Goal: Transaction & Acquisition: Purchase product/service

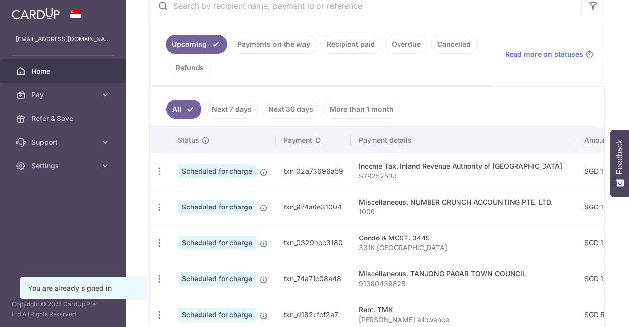
scroll to position [208, 0]
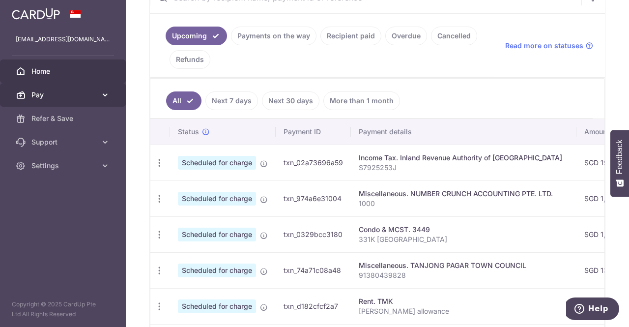
click at [105, 92] on icon at bounding box center [105, 95] width 10 height 10
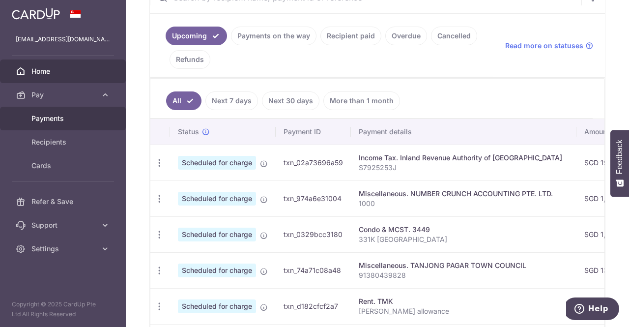
click at [53, 118] on span "Payments" at bounding box center [63, 119] width 65 height 10
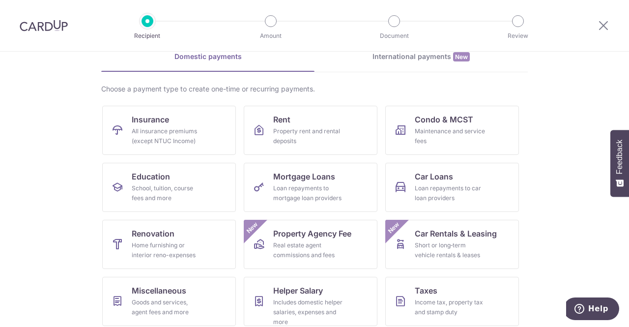
scroll to position [98, 0]
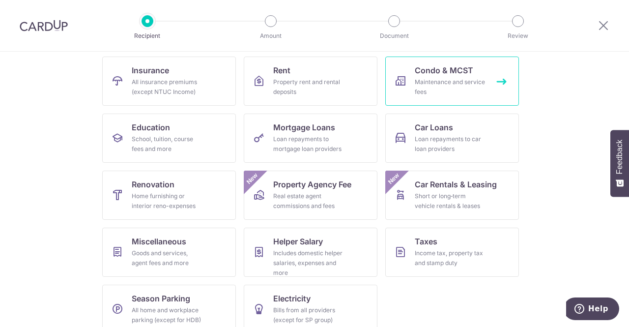
click at [470, 83] on div "Maintenance and service fees" at bounding box center [450, 87] width 71 height 20
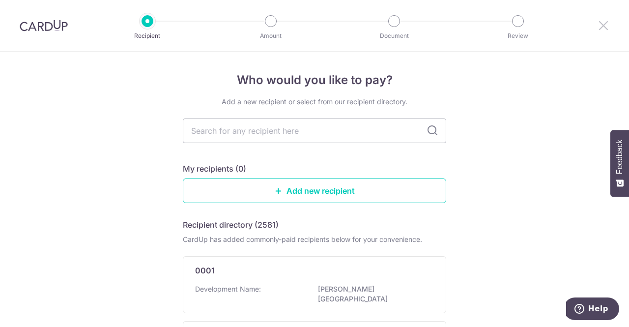
click at [604, 25] on icon at bounding box center [604, 25] width 12 height 12
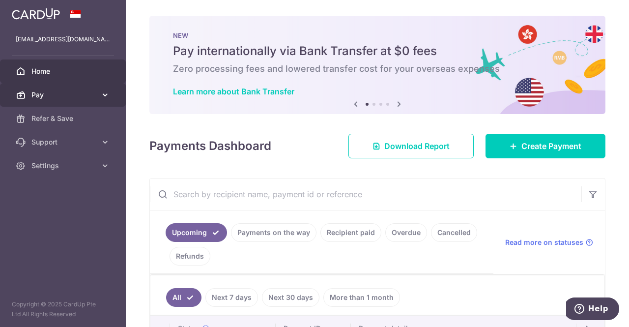
click at [49, 93] on span "Pay" at bounding box center [63, 95] width 65 height 10
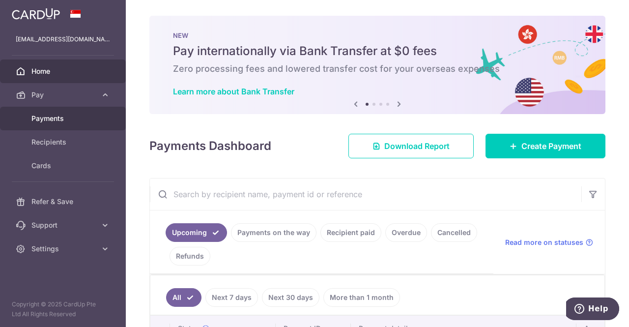
click at [60, 119] on span "Payments" at bounding box center [63, 119] width 65 height 10
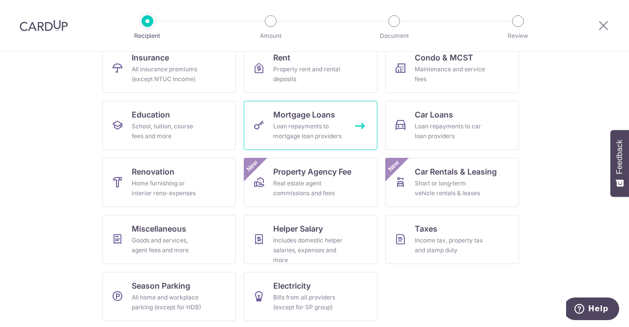
scroll to position [112, 0]
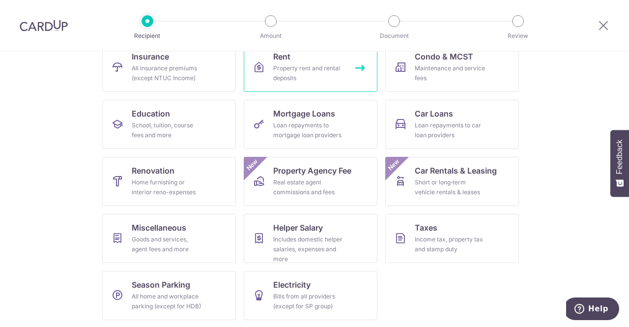
click at [325, 61] on link "Rent Property rent and rental deposits" at bounding box center [311, 67] width 134 height 49
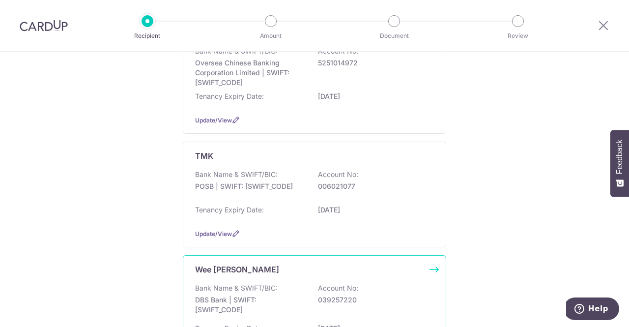
scroll to position [275, 0]
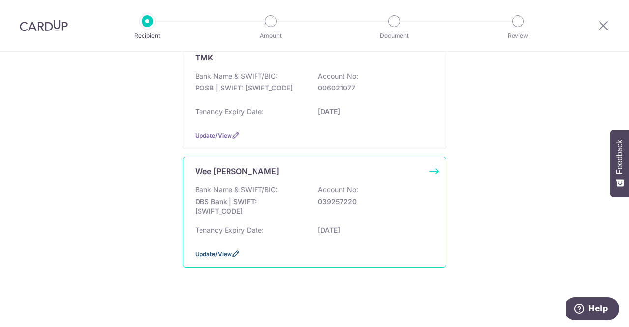
click at [234, 250] on icon at bounding box center [236, 254] width 8 height 8
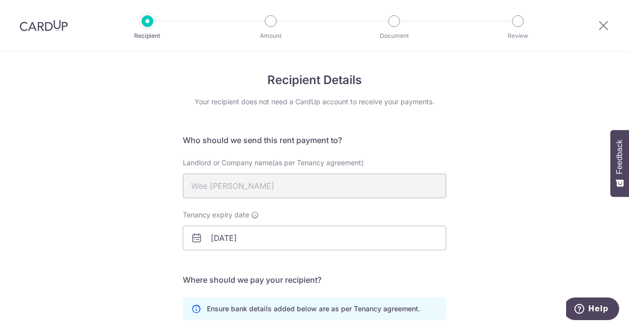
scroll to position [178, 0]
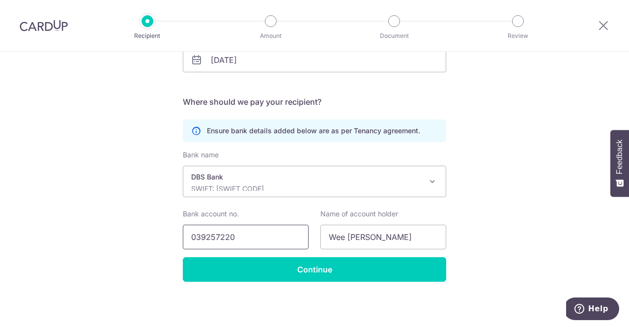
drag, startPoint x: 241, startPoint y: 233, endPoint x: 154, endPoint y: 231, distance: 86.5
click at [154, 231] on div "Recipient Details Your recipient does not need a CardUp account to receive your…" at bounding box center [314, 101] width 629 height 454
click at [493, 138] on div "Recipient Details Your recipient does not need a CardUp account to receive your…" at bounding box center [314, 101] width 629 height 454
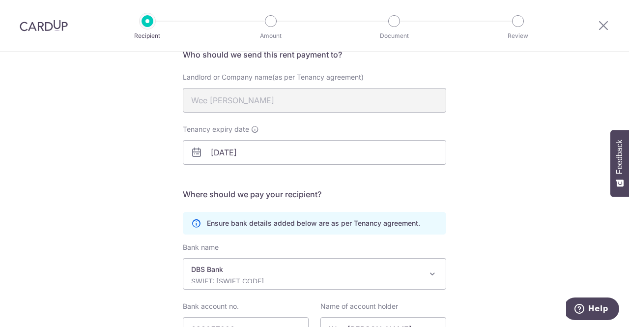
scroll to position [0, 0]
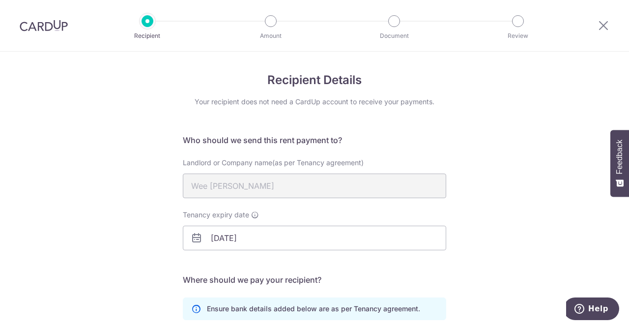
click at [602, 31] on div at bounding box center [603, 25] width 51 height 51
click at [602, 27] on icon at bounding box center [604, 25] width 12 height 12
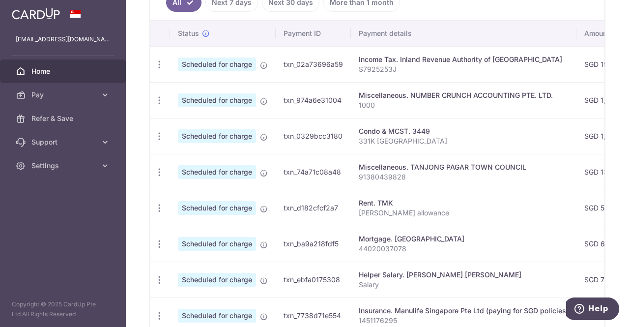
scroll to position [197, 0]
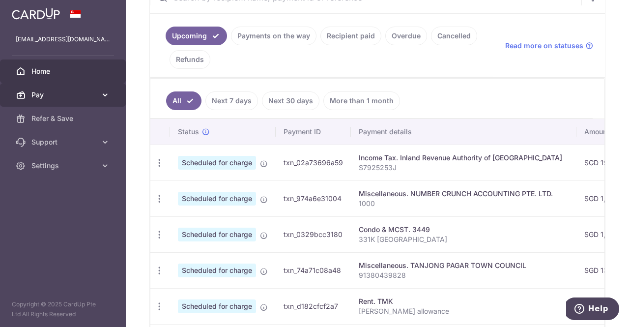
click at [103, 87] on link "Pay" at bounding box center [63, 95] width 126 height 24
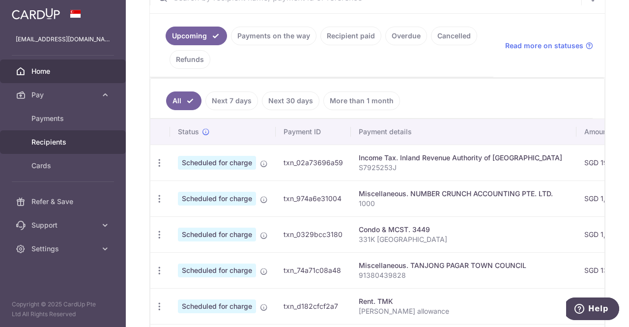
click at [70, 140] on span "Recipients" at bounding box center [63, 142] width 65 height 10
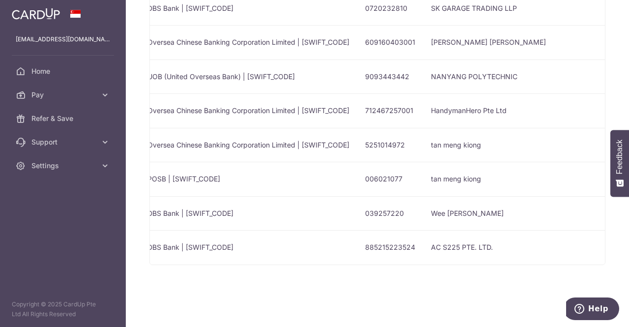
scroll to position [0, 423]
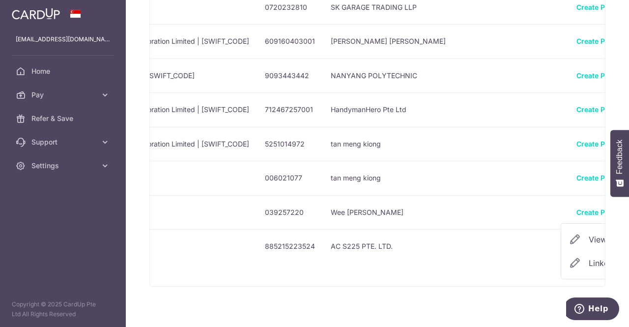
click at [589, 260] on span "Linked Payments" at bounding box center [620, 263] width 63 height 10
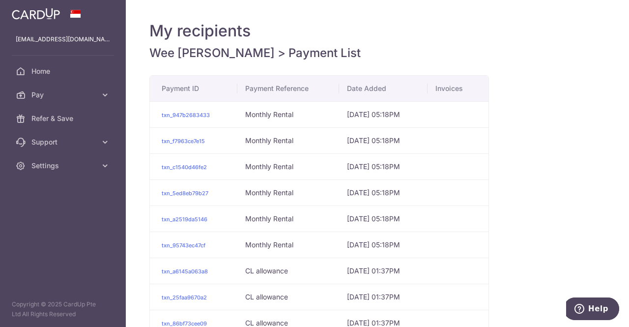
scroll to position [183, 0]
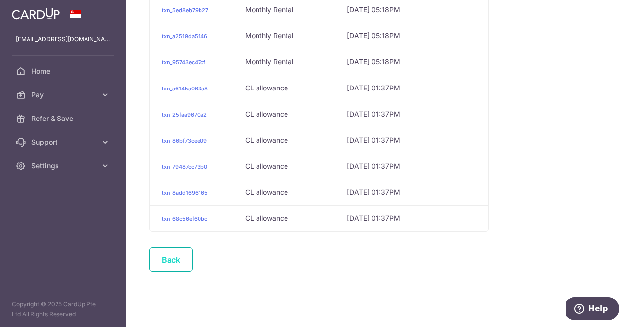
click at [165, 257] on link "Back" at bounding box center [170, 259] width 43 height 25
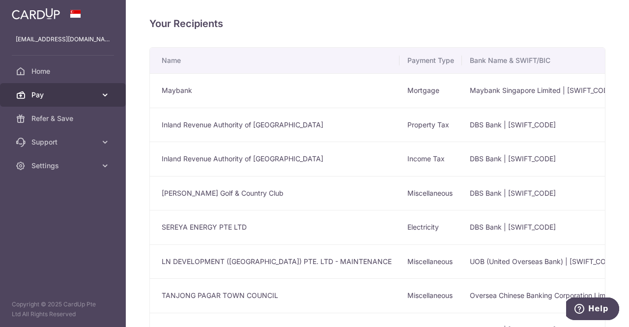
click at [90, 95] on span "Pay" at bounding box center [63, 95] width 65 height 10
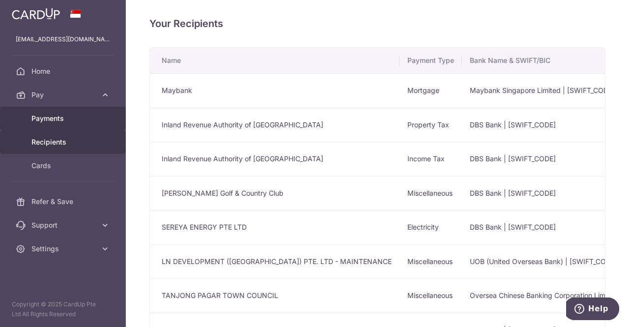
click at [64, 118] on span "Payments" at bounding box center [63, 119] width 65 height 10
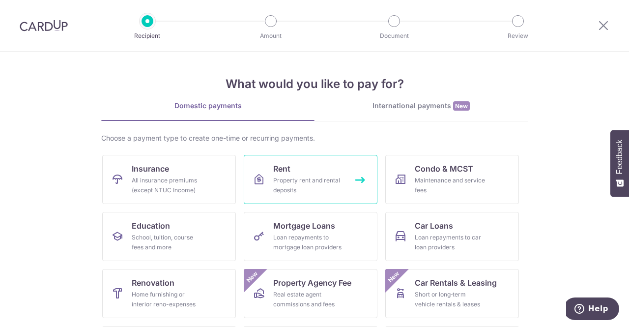
click at [322, 179] on div "Property rent and rental deposits" at bounding box center [308, 185] width 71 height 20
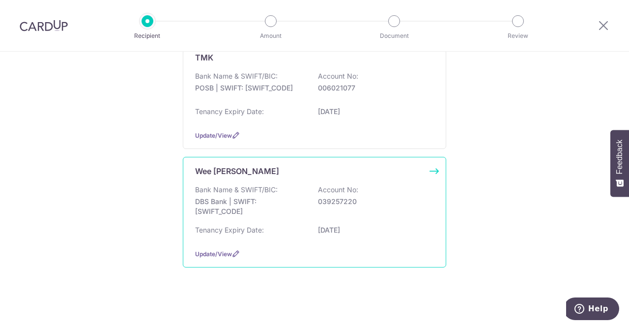
scroll to position [30, 0]
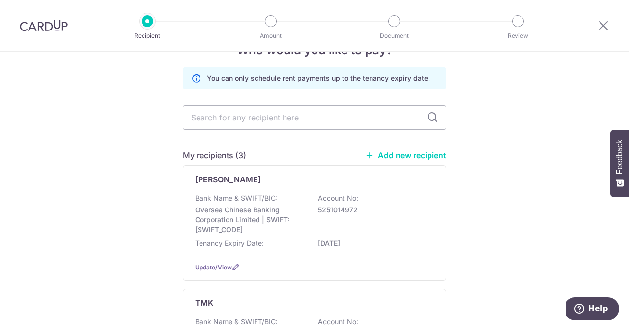
click at [406, 154] on link "Add new recipient" at bounding box center [405, 155] width 81 height 10
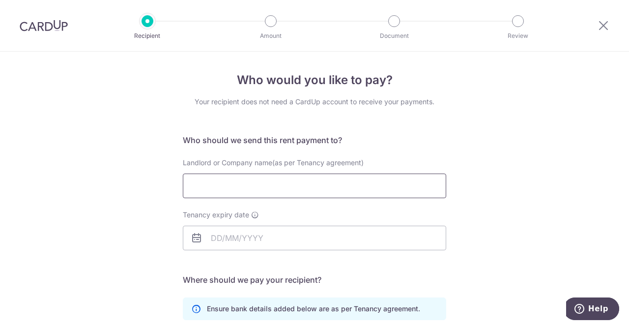
click at [221, 185] on input "Landlord or Company name(as per Tenancy agreement)" at bounding box center [314, 186] width 263 height 25
type input "maggie wee"
click at [609, 27] on div at bounding box center [603, 25] width 51 height 51
click at [599, 30] on icon at bounding box center [604, 25] width 12 height 12
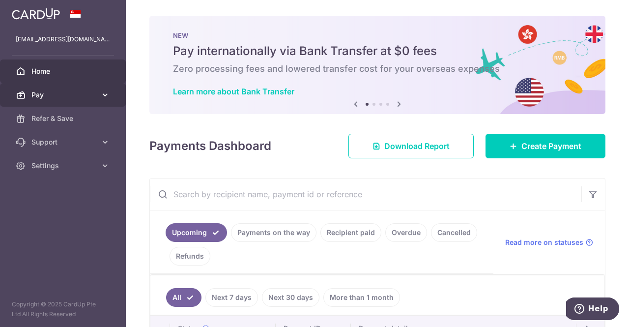
click at [55, 104] on link "Pay" at bounding box center [63, 95] width 126 height 24
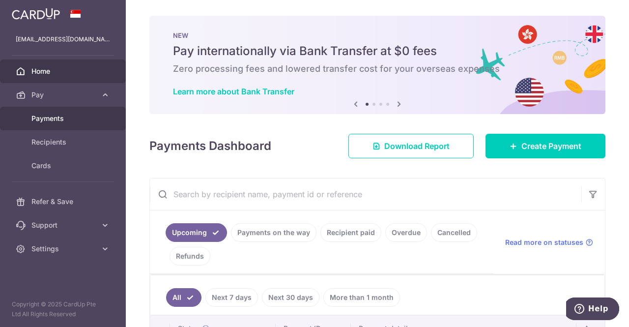
click at [62, 117] on span "Payments" at bounding box center [63, 119] width 65 height 10
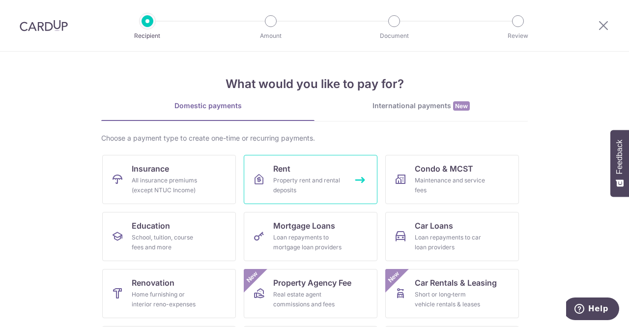
click at [294, 157] on link "Rent Property rent and rental deposits" at bounding box center [311, 179] width 134 height 49
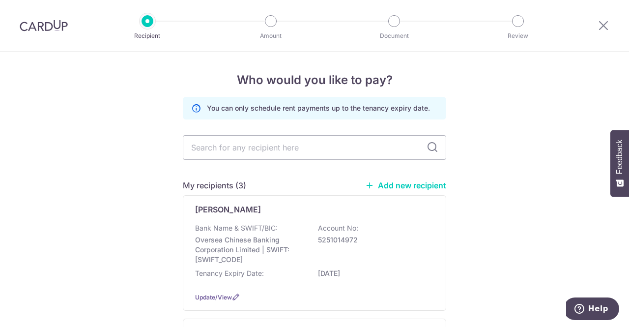
click at [394, 188] on link "Add new recipient" at bounding box center [405, 185] width 81 height 10
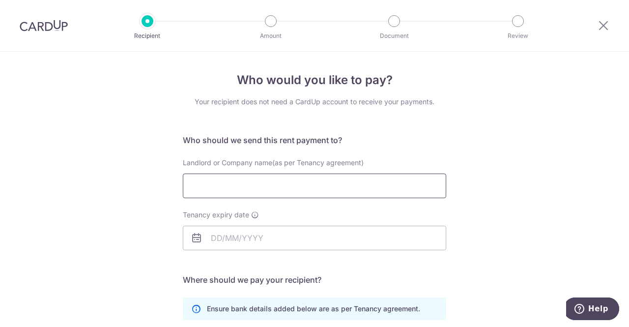
click at [248, 185] on input "Landlord or Company name(as per Tenancy agreement)" at bounding box center [314, 186] width 263 height 25
type input "maggie wee"
click at [220, 247] on input "Tenancy expiry date" at bounding box center [314, 238] width 263 height 25
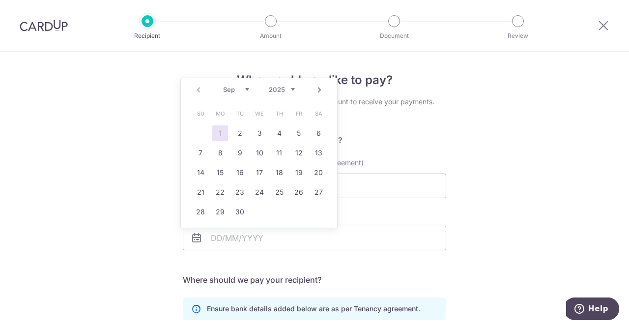
click at [496, 239] on div "Who would you like to pay? Your recipient does not need a CardUp account to rec…" at bounding box center [314, 286] width 629 height 468
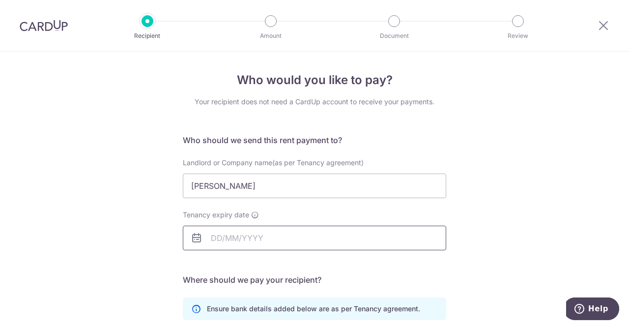
click at [232, 238] on input "Tenancy expiry date" at bounding box center [314, 238] width 263 height 25
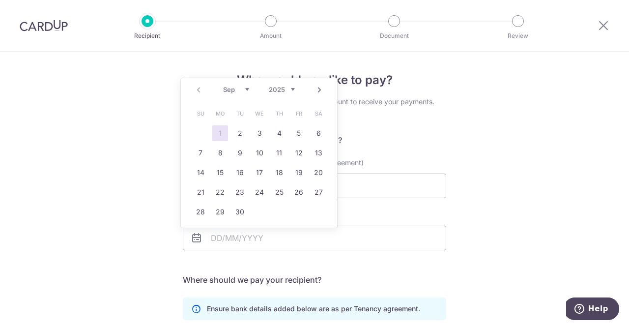
click at [293, 87] on select "2025 2026 2027 2028 2029 2030 2031 2032 2033 2034 2035" at bounding box center [282, 90] width 26 height 8
click at [239, 84] on div "Prev Next Jan Feb Mar Apr May Jun Jul Aug Sep Oct Nov Dec 2025 2026 2027 2028 2…" at bounding box center [259, 90] width 156 height 24
click at [240, 87] on select "Jan Feb Mar Apr May Jun Jul Aug Sep Oct Nov Dec" at bounding box center [236, 90] width 26 height 8
click at [238, 132] on link "3" at bounding box center [240, 133] width 16 height 16
type input "[DATE]"
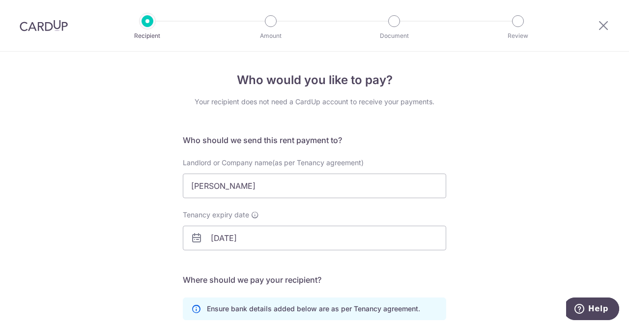
click at [500, 209] on div "Who would you like to pay? Your recipient does not need a CardUp account to rec…" at bounding box center [314, 286] width 629 height 468
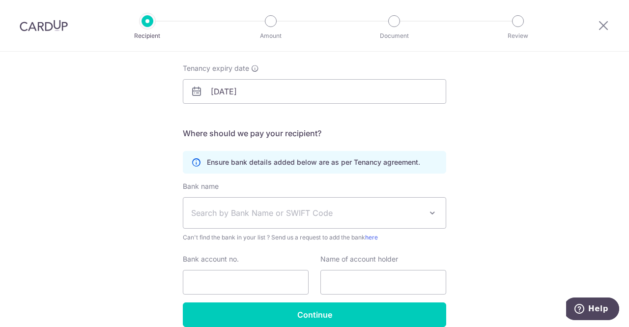
scroll to position [192, 0]
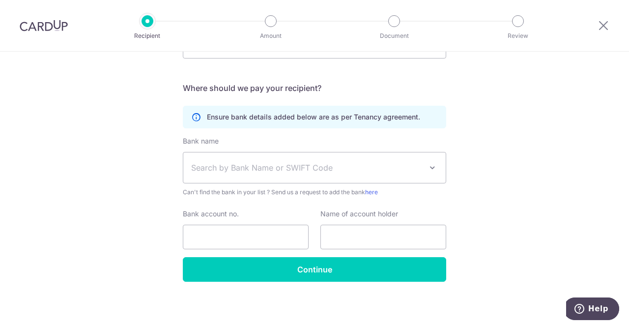
click at [281, 171] on span "Search by Bank Name or SWIFT Code" at bounding box center [306, 168] width 231 height 12
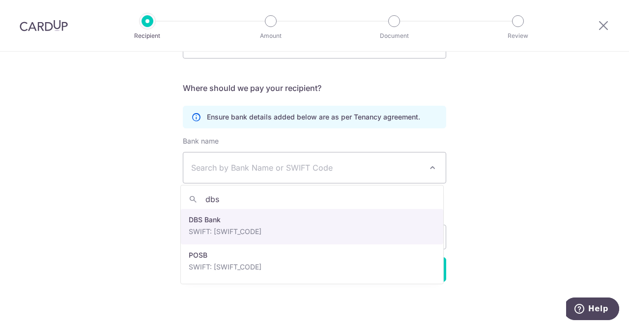
type input "dbs"
select select "6"
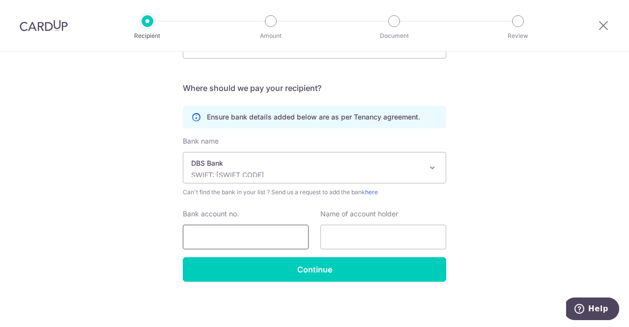
click at [247, 241] on input "Bank account no." at bounding box center [246, 237] width 126 height 25
paste input "039257220"
type input "039257220"
click at [352, 243] on input "text" at bounding box center [383, 237] width 126 height 25
click at [494, 173] on div "Who would you like to pay? Your recipient does not need a CardUp account to rec…" at bounding box center [314, 94] width 629 height 468
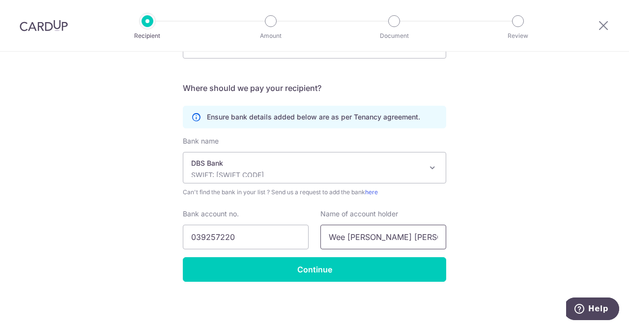
click at [423, 234] on input "Wee Mui Khee Maggie" at bounding box center [383, 237] width 126 height 25
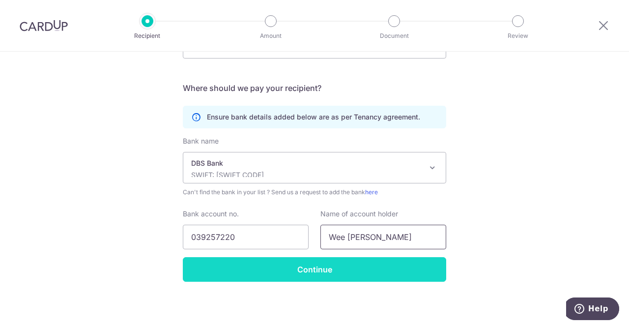
type input "Wee [PERSON_NAME]"
click at [329, 264] on input "Continue" at bounding box center [314, 269] width 263 height 25
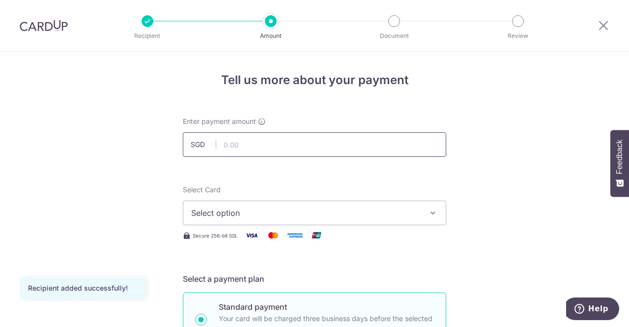
click at [315, 141] on input "text" at bounding box center [314, 144] width 263 height 25
type input "1,000.00"
click at [434, 209] on icon "button" at bounding box center [433, 213] width 10 height 10
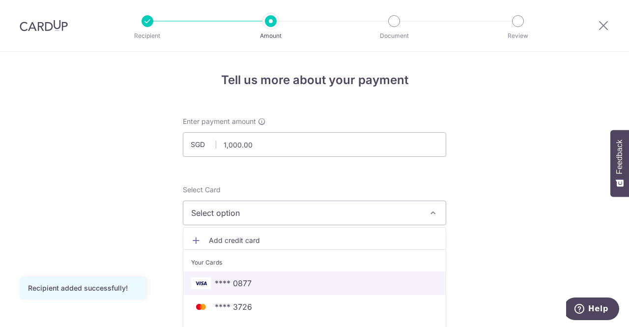
click at [232, 276] on link "**** 0877" at bounding box center [314, 283] width 262 height 24
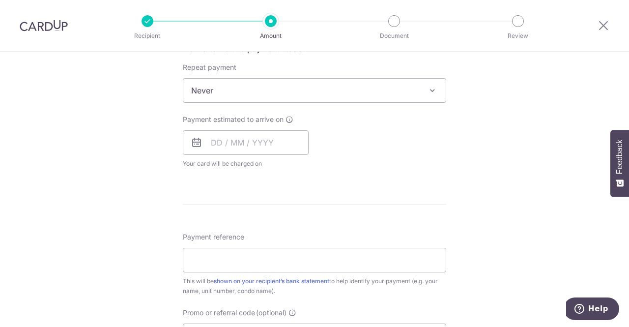
scroll to position [393, 0]
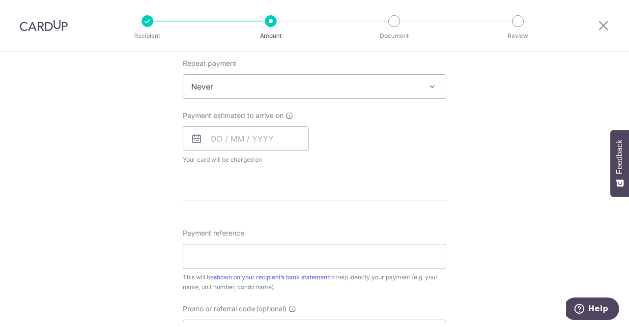
click at [338, 86] on span "Never" at bounding box center [314, 87] width 262 height 24
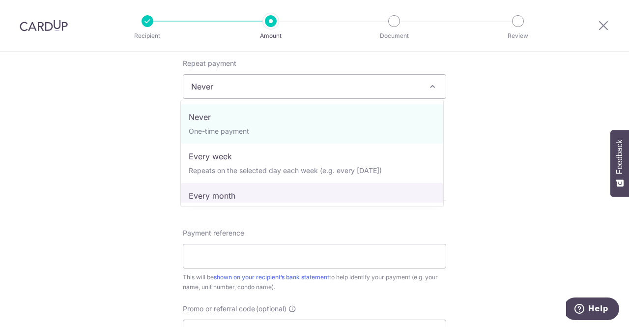
select select "3"
type input "03/02/2026"
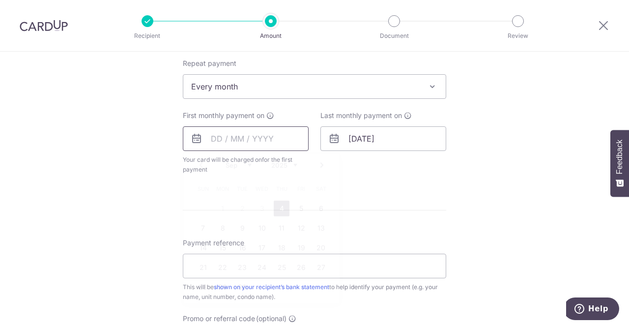
click at [238, 137] on input "text" at bounding box center [246, 138] width 126 height 25
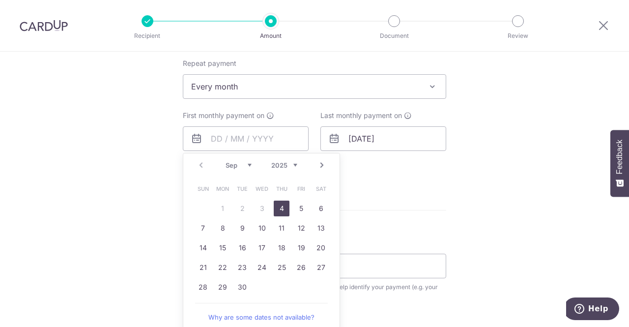
drag, startPoint x: 275, startPoint y: 214, endPoint x: 365, endPoint y: 234, distance: 92.3
click at [275, 214] on link "4" at bounding box center [282, 209] width 16 height 16
type input "04/09/2025"
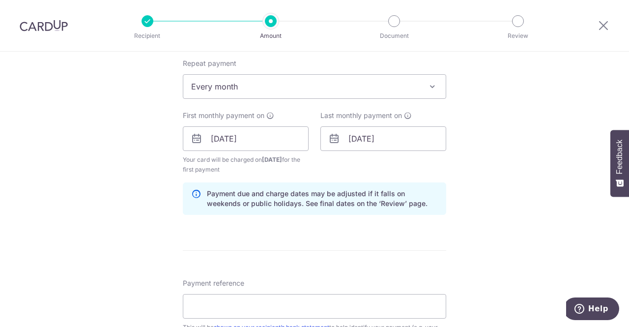
click at [505, 169] on div "Tell us more about your payment Enter payment amount SGD 1,000.00 1000.00 Recip…" at bounding box center [314, 127] width 629 height 939
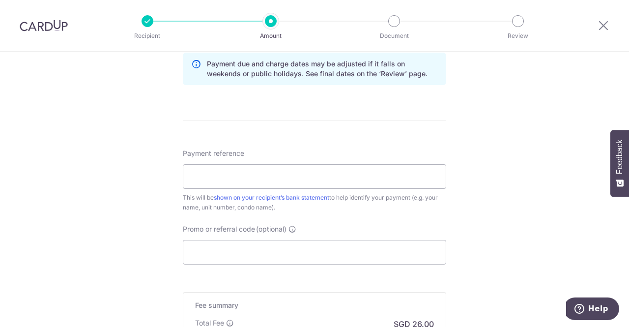
scroll to position [541, 0]
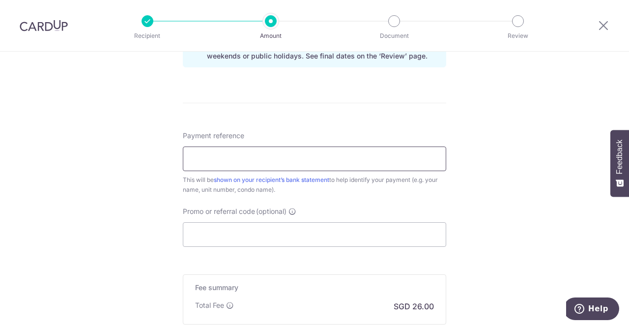
click at [299, 156] on input "Payment reference" at bounding box center [314, 158] width 263 height 25
type input "u"
type input "Allowance CL"
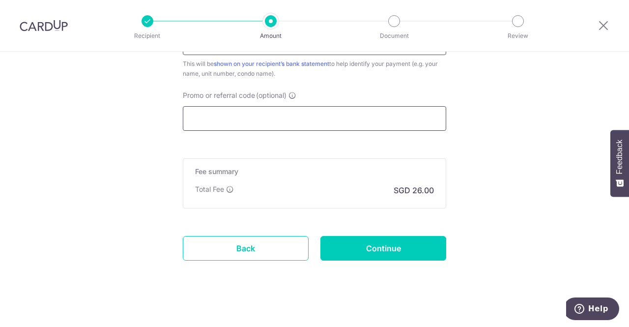
scroll to position [662, 0]
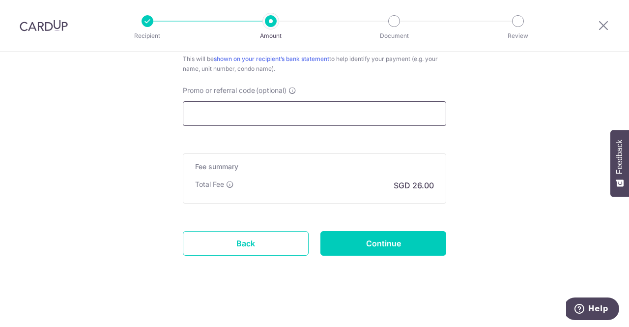
click at [365, 111] on input "Promo or referral code (optional)" at bounding box center [314, 113] width 263 height 25
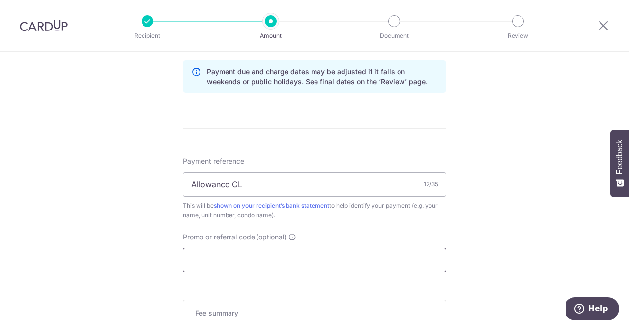
scroll to position [465, 0]
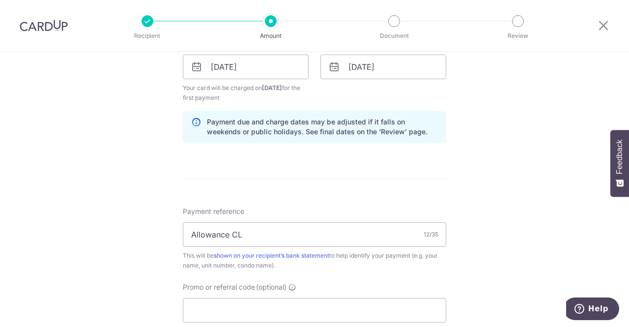
click at [607, 31] on div at bounding box center [603, 25] width 51 height 51
drag, startPoint x: 604, startPoint y: 28, endPoint x: 366, endPoint y: 57, distance: 239.6
click at [604, 28] on icon at bounding box center [604, 25] width 12 height 12
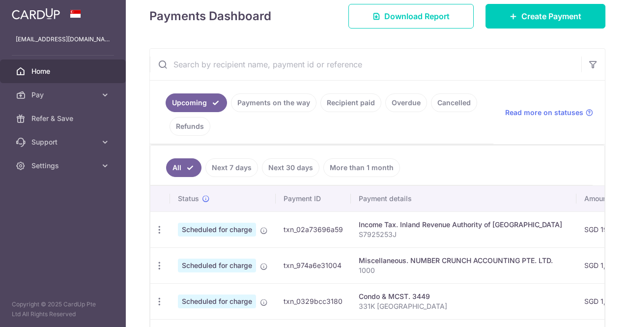
scroll to position [147, 0]
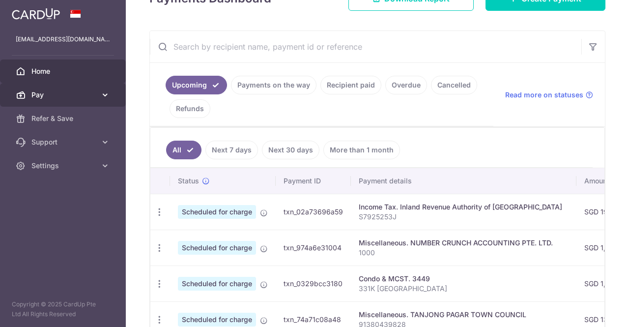
click at [74, 95] on span "Pay" at bounding box center [63, 95] width 65 height 10
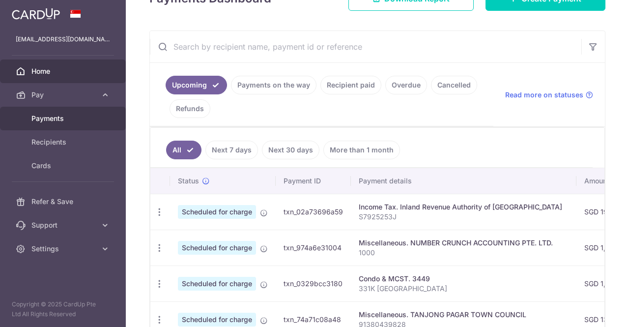
click at [55, 111] on link "Payments" at bounding box center [63, 119] width 126 height 24
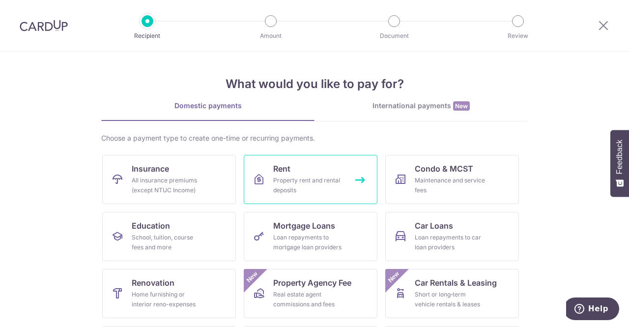
click at [306, 174] on link "Rent Property rent and rental deposits" at bounding box center [311, 179] width 134 height 49
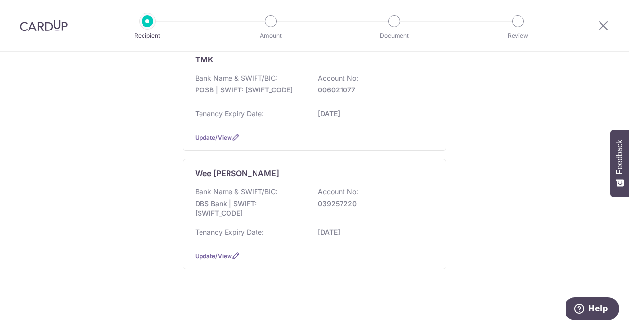
scroll to position [393, 0]
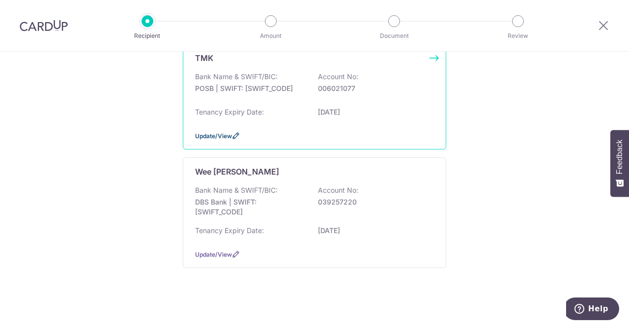
click at [232, 135] on icon at bounding box center [236, 136] width 8 height 8
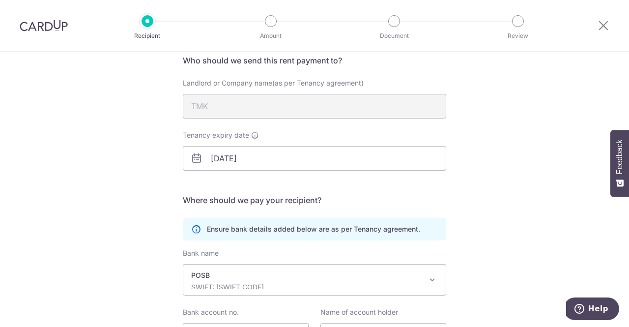
scroll to position [178, 0]
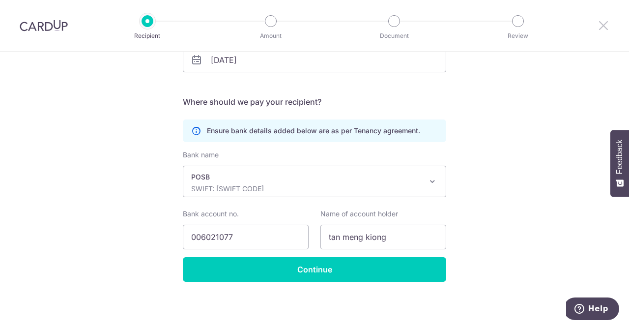
click at [606, 21] on icon at bounding box center [604, 25] width 12 height 12
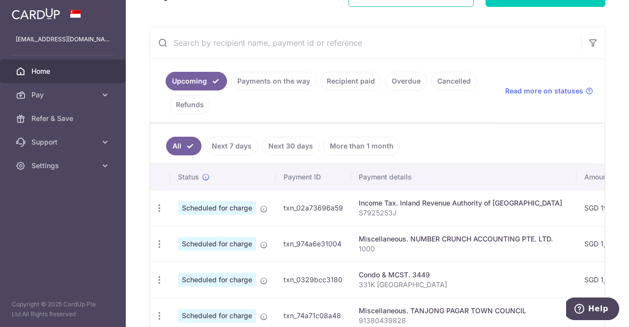
scroll to position [149, 0]
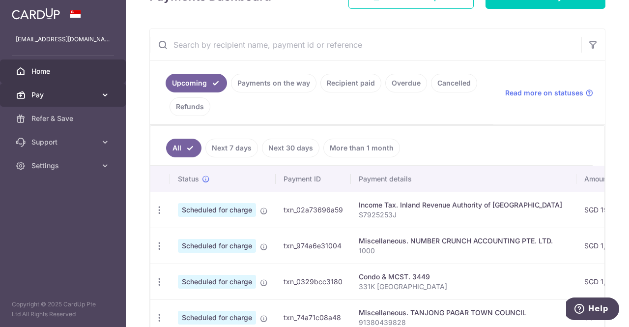
click at [50, 90] on span "Pay" at bounding box center [63, 95] width 65 height 10
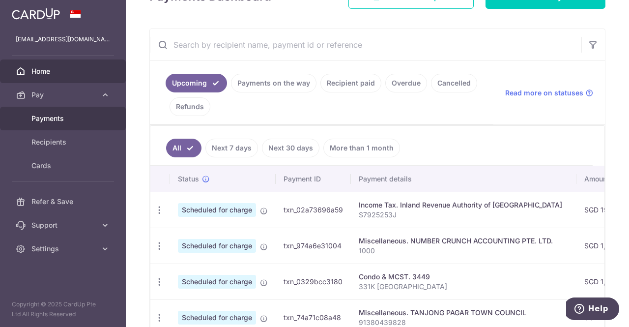
click at [59, 121] on span "Payments" at bounding box center [63, 119] width 65 height 10
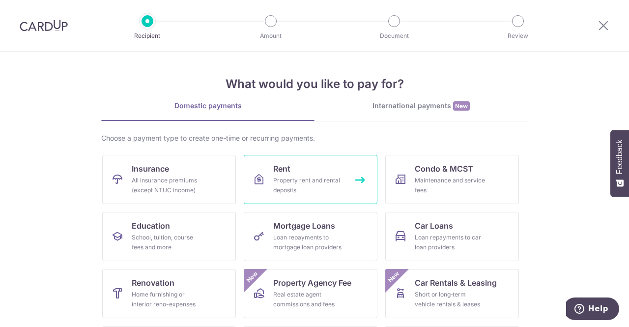
click at [283, 180] on div "Property rent and rental deposits" at bounding box center [308, 185] width 71 height 20
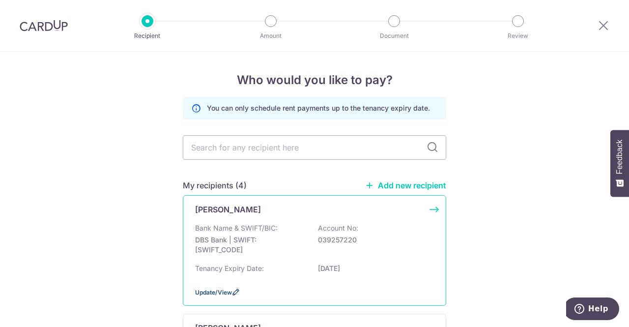
click at [213, 291] on span "Update/View" at bounding box center [213, 292] width 37 height 7
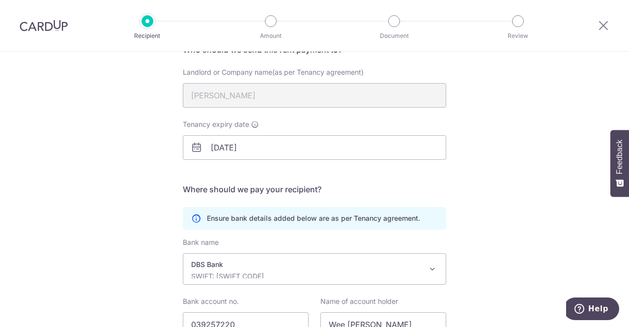
scroll to position [178, 0]
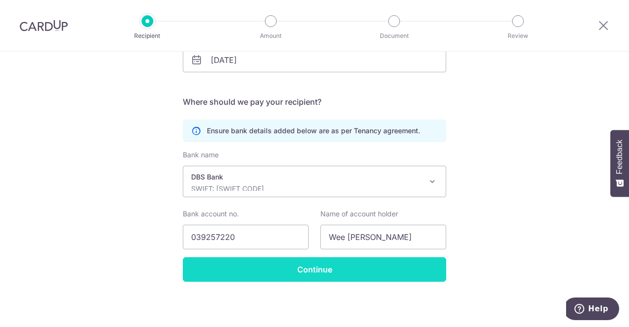
click at [279, 264] on input "Continue" at bounding box center [314, 269] width 263 height 25
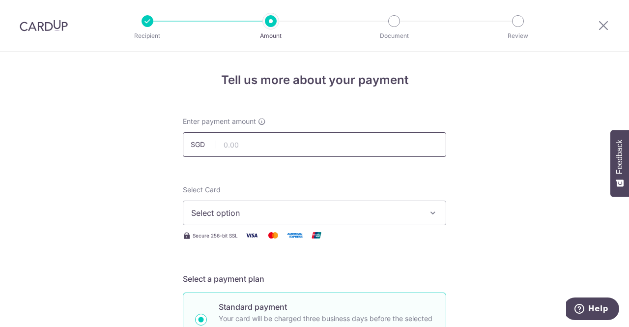
click at [279, 141] on input "text" at bounding box center [314, 144] width 263 height 25
click at [403, 145] on input "text" at bounding box center [314, 144] width 263 height 25
type input "1,000.00"
click at [293, 220] on button "Select option" at bounding box center [314, 213] width 263 height 25
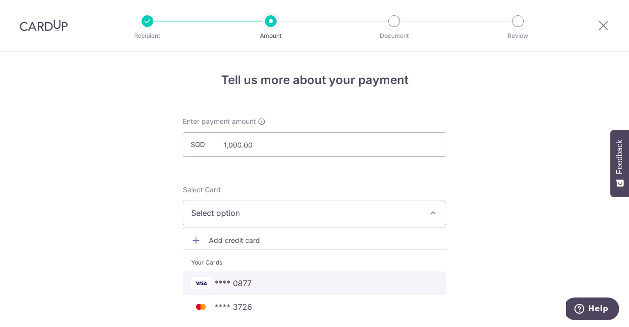
click at [242, 282] on span "**** 0877" at bounding box center [233, 283] width 37 height 12
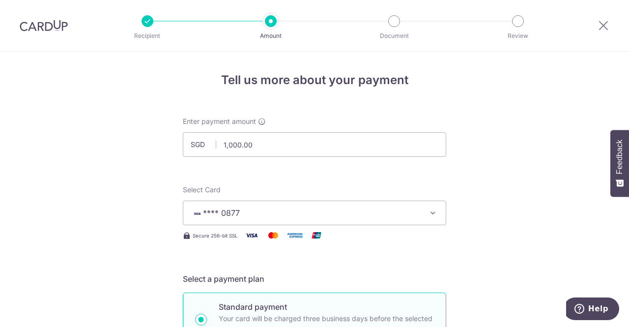
drag, startPoint x: 459, startPoint y: 247, endPoint x: 441, endPoint y: 259, distance: 20.6
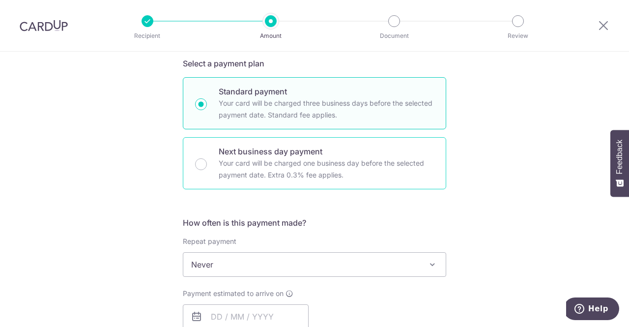
scroll to position [246, 0]
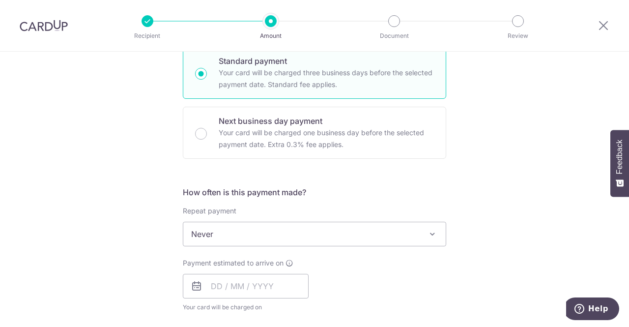
click at [212, 222] on span "Never" at bounding box center [314, 234] width 262 height 24
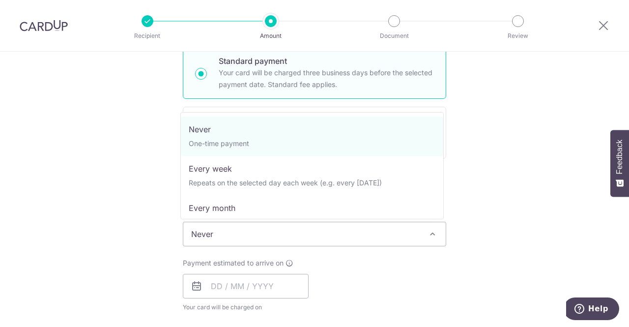
click at [212, 222] on span "Never" at bounding box center [314, 234] width 262 height 24
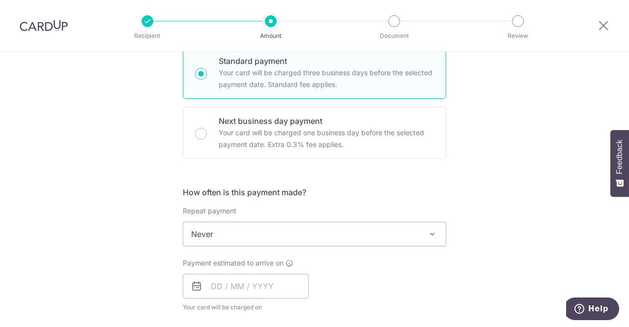
click at [216, 234] on span "Never" at bounding box center [314, 234] width 262 height 24
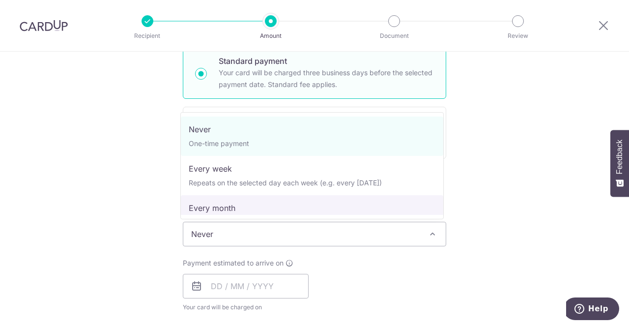
click at [219, 215] on span "Never One-time payment Every week Repeats on the selected day each week (e.g. e…" at bounding box center [311, 165] width 263 height 107
select select "3"
type input "[DATE]"
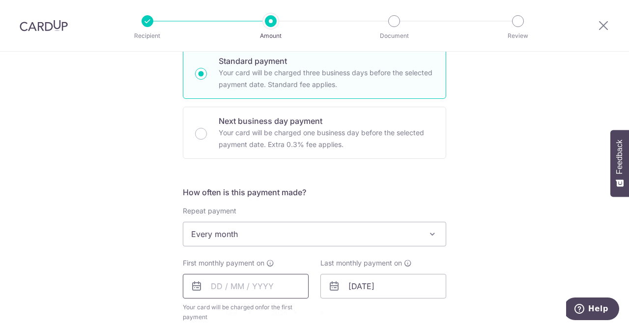
click at [220, 289] on input "text" at bounding box center [246, 286] width 126 height 25
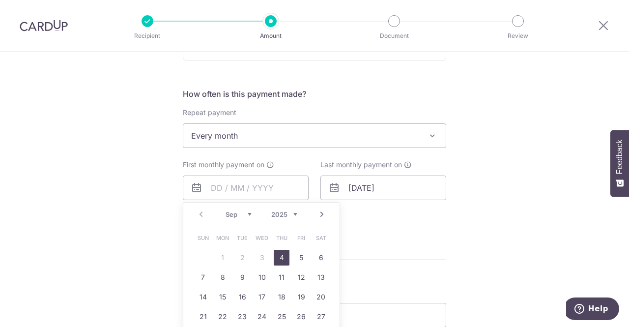
click at [287, 256] on link "4" at bounding box center [282, 258] width 16 height 16
type input "[DATE]"
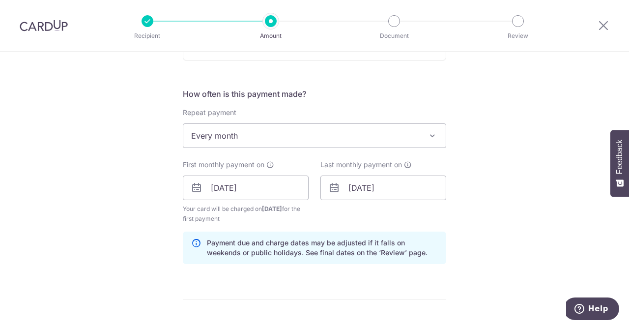
click at [487, 139] on div "Tell us more about your payment Enter payment amount SGD 1,000.00 1000.00 Selec…" at bounding box center [314, 177] width 629 height 939
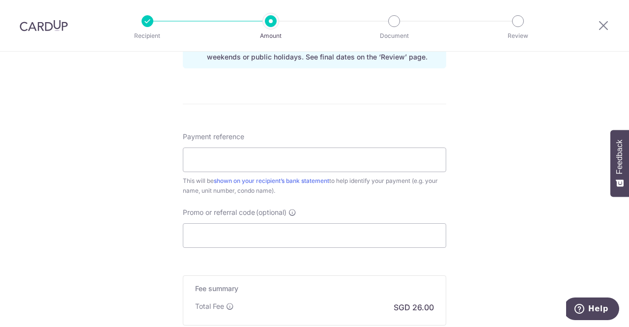
scroll to position [541, 0]
click at [274, 165] on input "Payment reference" at bounding box center [314, 158] width 263 height 25
type input "CL allowance"
click at [243, 243] on input "Promo or referral code (optional)" at bounding box center [314, 234] width 263 height 25
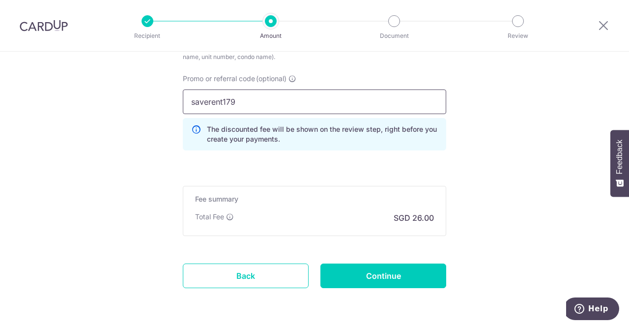
scroll to position [705, 0]
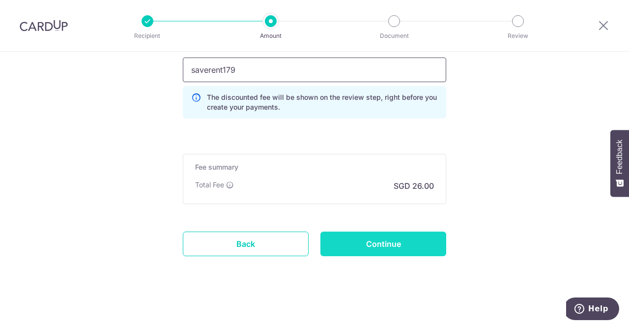
type input "saverent179"
click at [381, 236] on input "Continue" at bounding box center [383, 243] width 126 height 25
type input "Create Schedule"
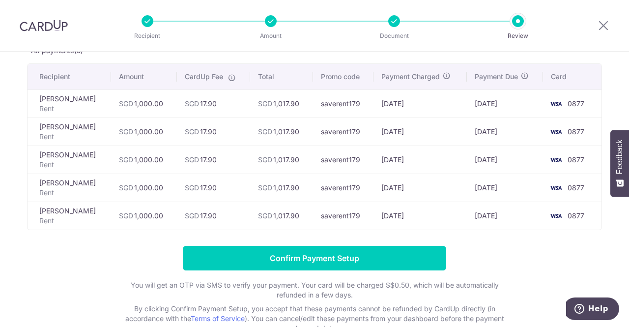
scroll to position [125, 0]
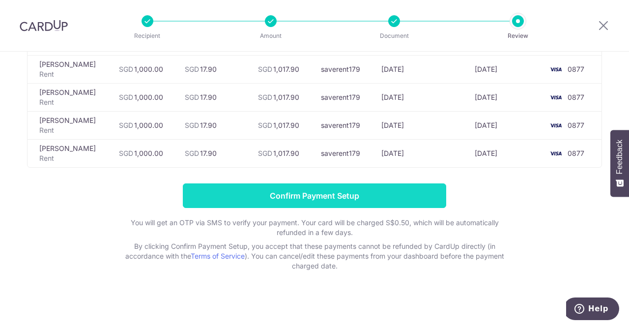
click at [297, 192] on input "Confirm Payment Setup" at bounding box center [314, 195] width 263 height 25
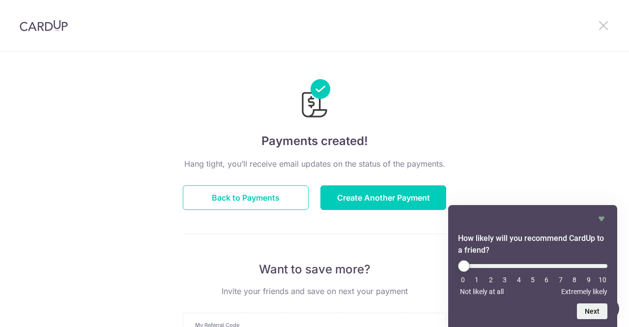
click at [606, 24] on icon at bounding box center [604, 25] width 12 height 12
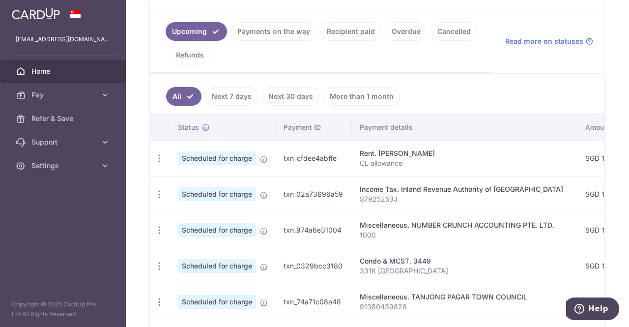
scroll to position [199, 0]
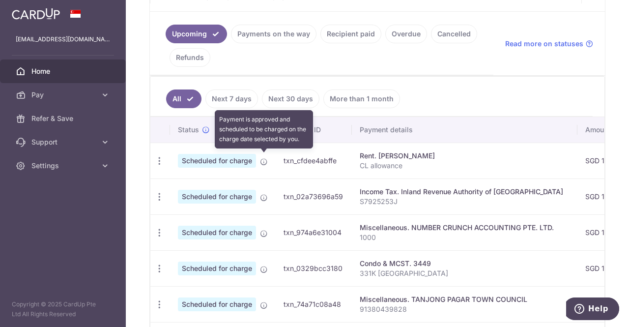
click at [265, 156] on span at bounding box center [264, 160] width 8 height 8
click at [266, 162] on icon at bounding box center [264, 162] width 8 height 8
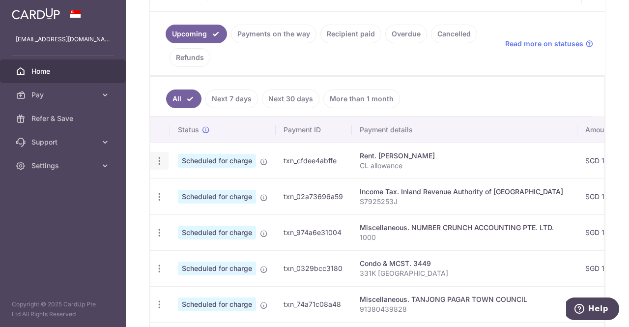
click at [165, 159] on div "Update payment Cancel payment" at bounding box center [159, 161] width 18 height 18
click at [157, 157] on icon "button" at bounding box center [159, 161] width 10 height 10
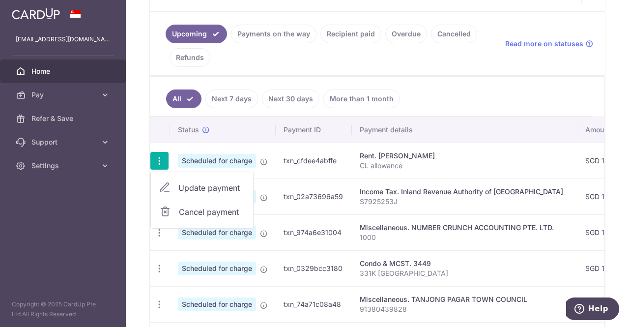
click at [196, 183] on span "Update payment" at bounding box center [211, 188] width 67 height 12
radio input "true"
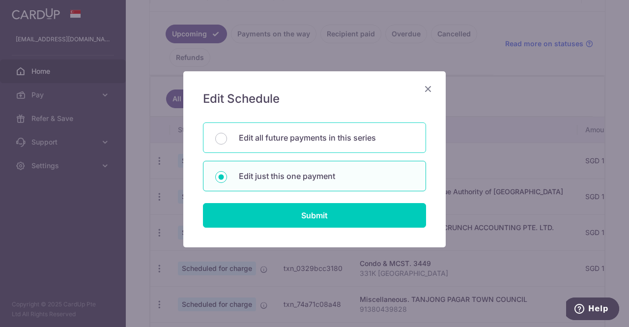
click at [304, 139] on p "Edit all future payments in this series" at bounding box center [326, 138] width 175 height 12
click at [227, 139] on input "Edit all future payments in this series" at bounding box center [221, 139] width 12 height 12
radio input "true"
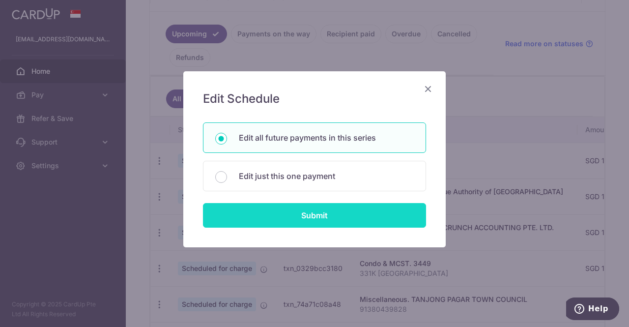
click at [294, 212] on input "Submit" at bounding box center [314, 215] width 223 height 25
radio input "true"
type input "1,000.00"
type input "CL allowance"
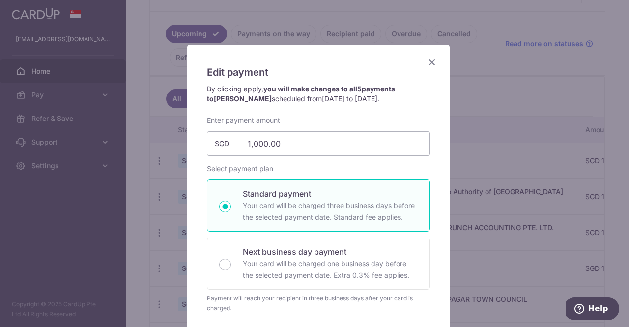
scroll to position [0, 0]
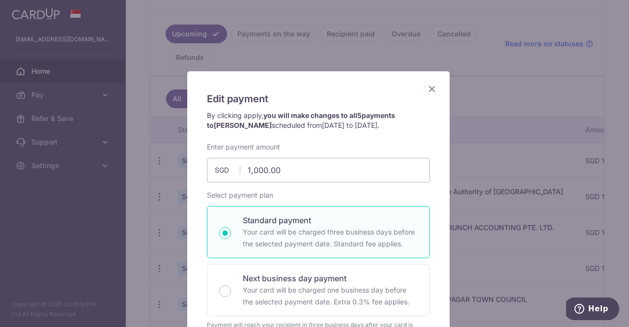
click at [428, 93] on icon "Close" at bounding box center [432, 89] width 12 height 12
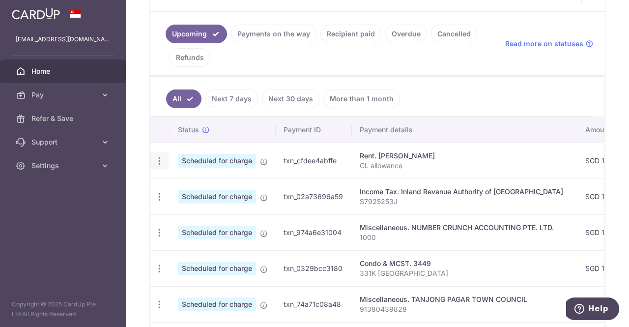
click at [159, 156] on icon "button" at bounding box center [159, 161] width 10 height 10
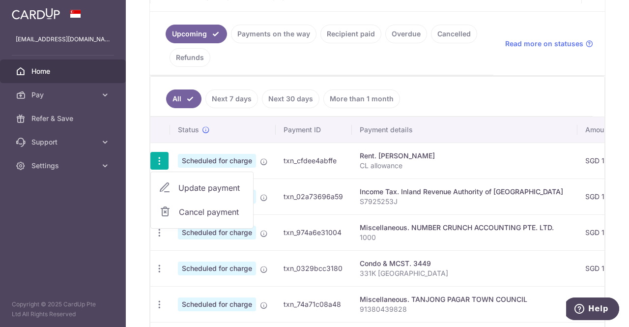
click at [208, 182] on span "Update payment" at bounding box center [211, 188] width 67 height 12
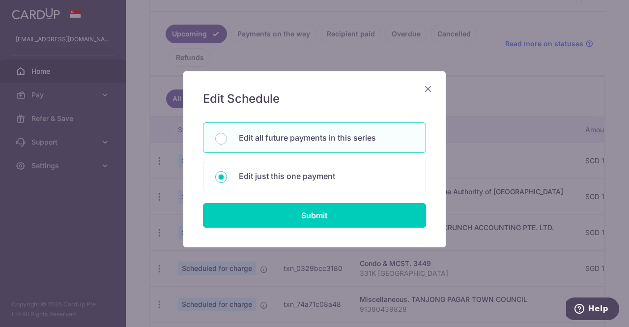
click at [256, 139] on p "Edit all future payments in this series" at bounding box center [326, 138] width 175 height 12
click at [227, 139] on input "Edit all future payments in this series" at bounding box center [221, 139] width 12 height 12
radio input "true"
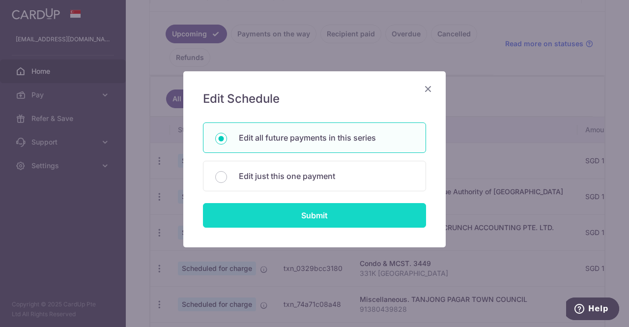
click at [294, 217] on input "Submit" at bounding box center [314, 215] width 223 height 25
radio input "true"
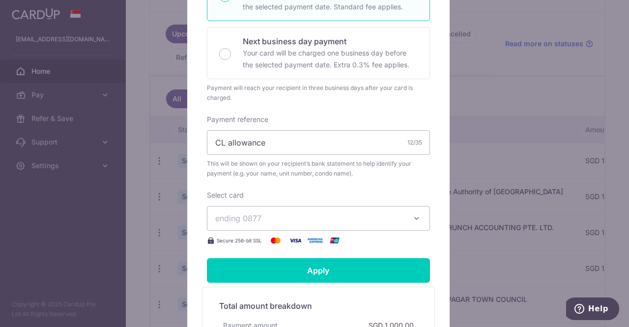
scroll to position [246, 0]
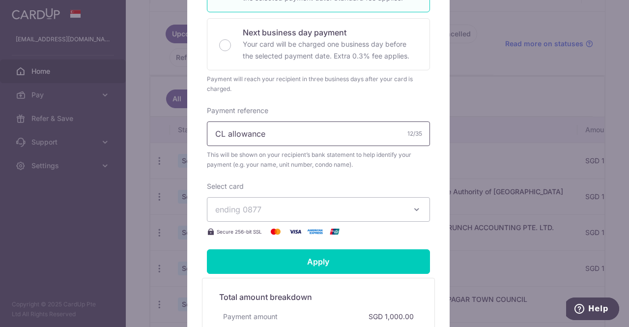
click at [221, 134] on input "CL allowance" at bounding box center [318, 133] width 223 height 25
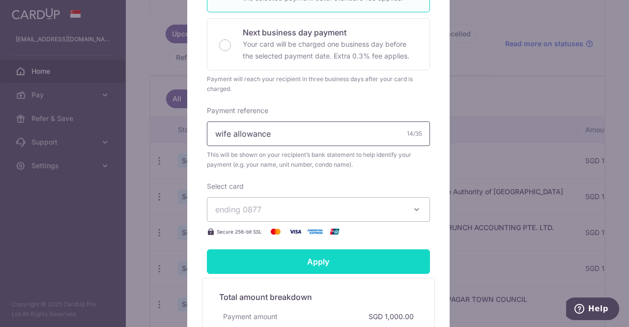
type input "wife allowance"
click at [397, 255] on input "Apply" at bounding box center [318, 261] width 223 height 25
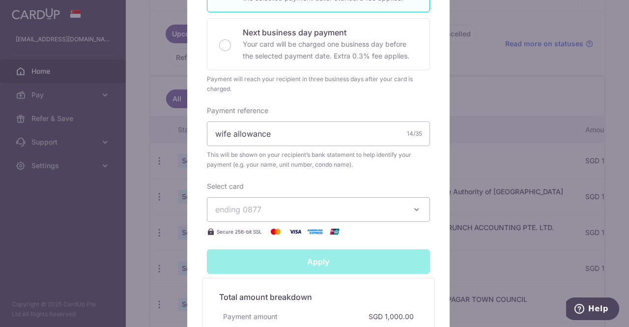
type input "Successfully Applied"
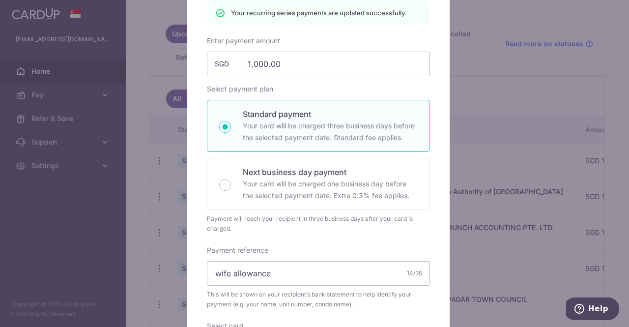
scroll to position [0, 0]
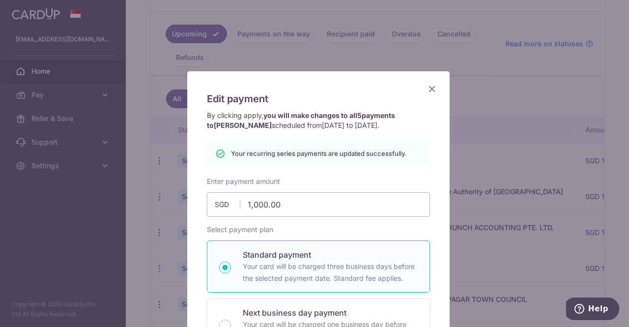
click at [429, 88] on icon "Close" at bounding box center [432, 89] width 12 height 12
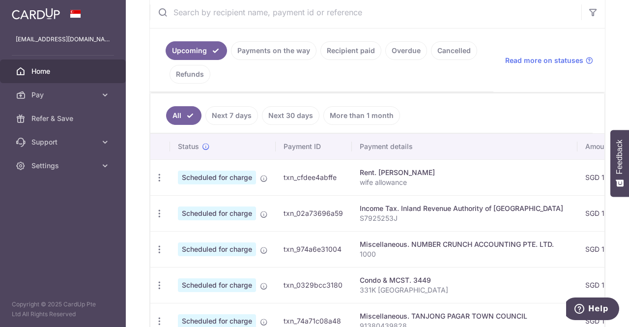
scroll to position [246, 0]
